Goal: Task Accomplishment & Management: Manage account settings

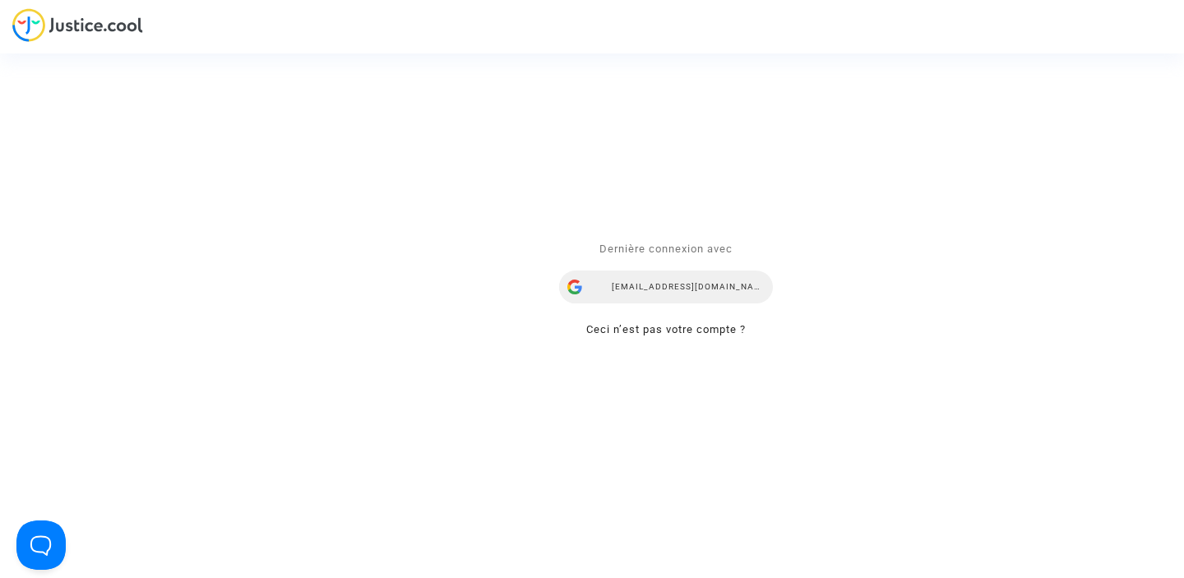
click at [622, 284] on div "airlines@refundmyticket.net" at bounding box center [666, 286] width 214 height 33
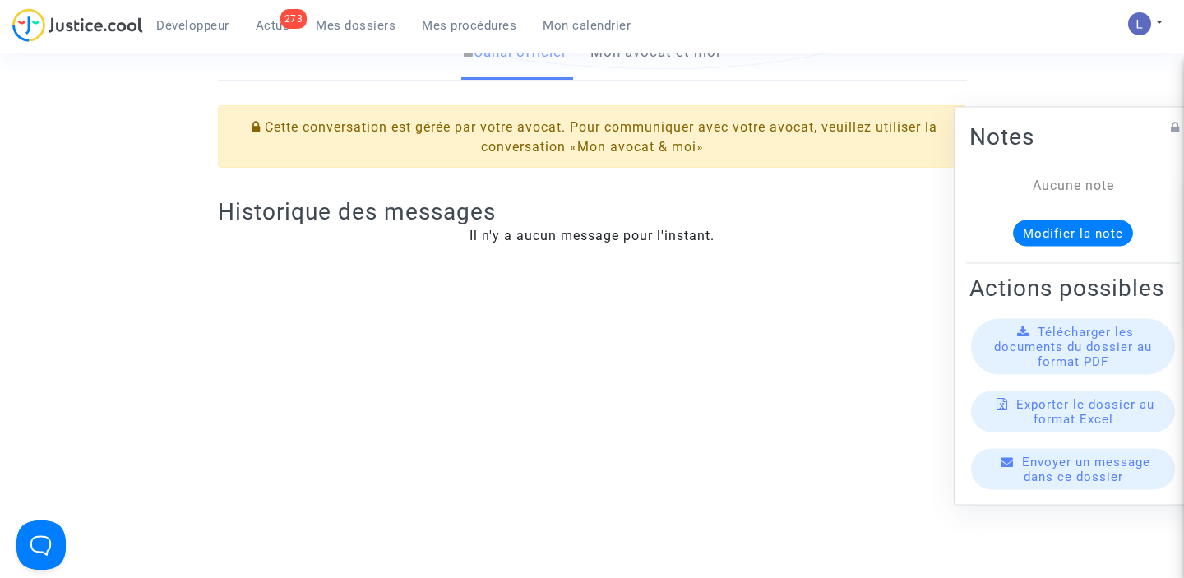
scroll to position [371, 0]
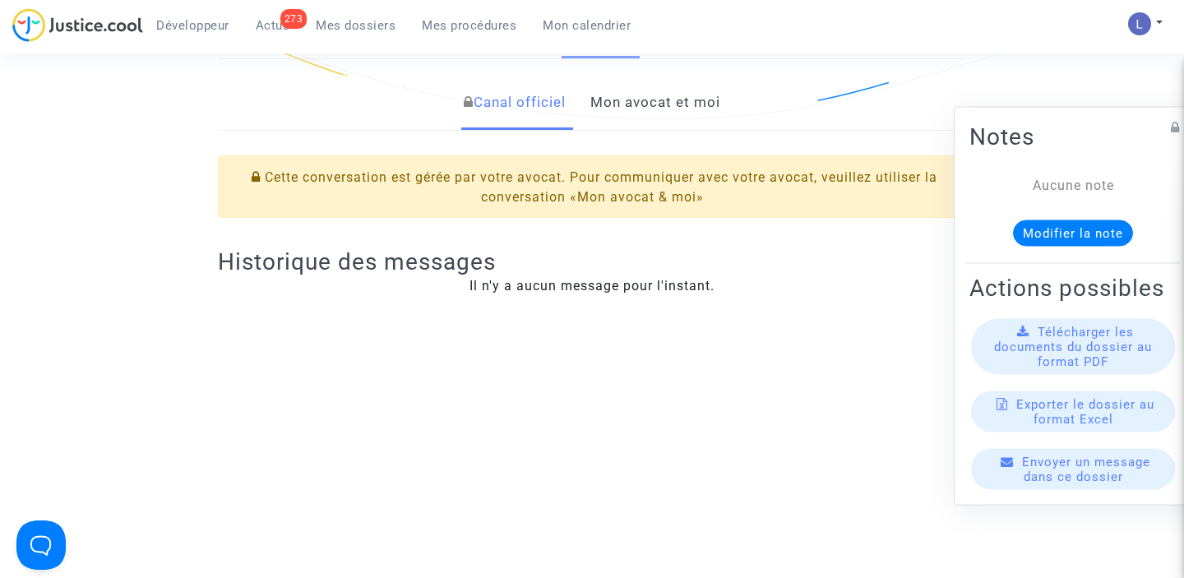
click at [680, 127] on link "Mon avocat et moi" at bounding box center [655, 103] width 130 height 54
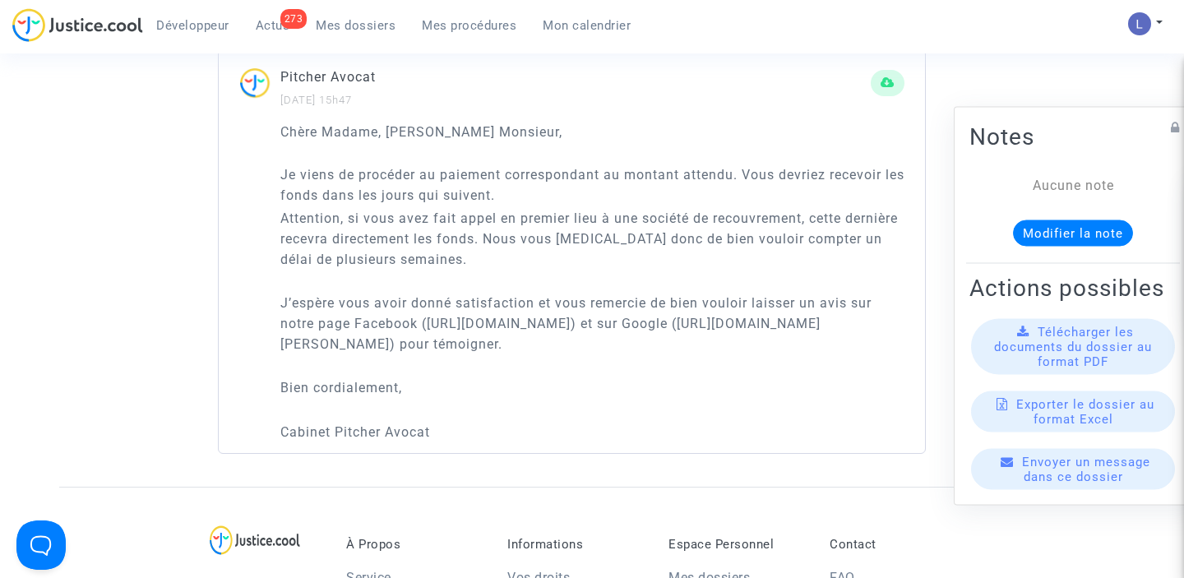
scroll to position [1119, 0]
